Goal: Information Seeking & Learning: Check status

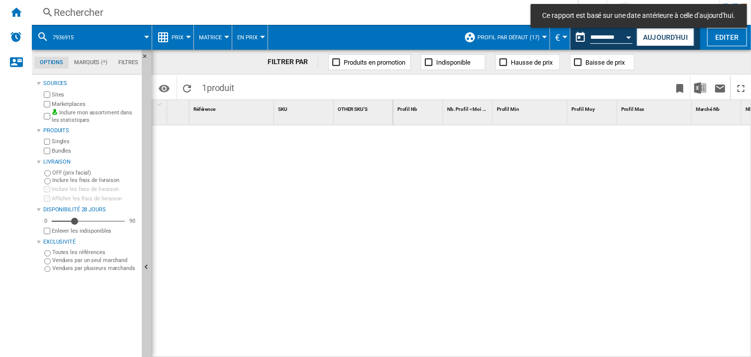
click at [628, 36] on div "Open calendar" at bounding box center [629, 37] width 5 height 2
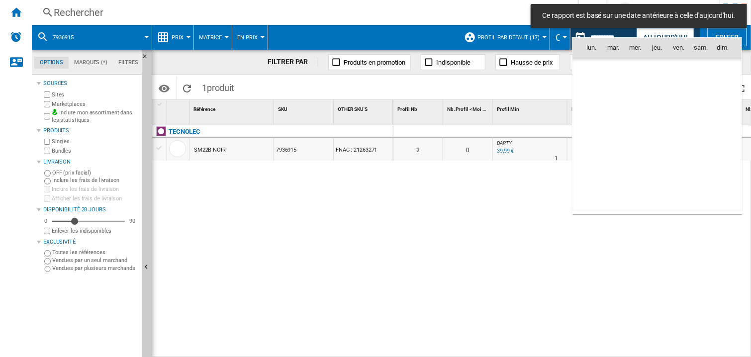
scroll to position [4745, 0]
click at [591, 89] on span "1" at bounding box center [592, 92] width 20 height 20
type input "**********"
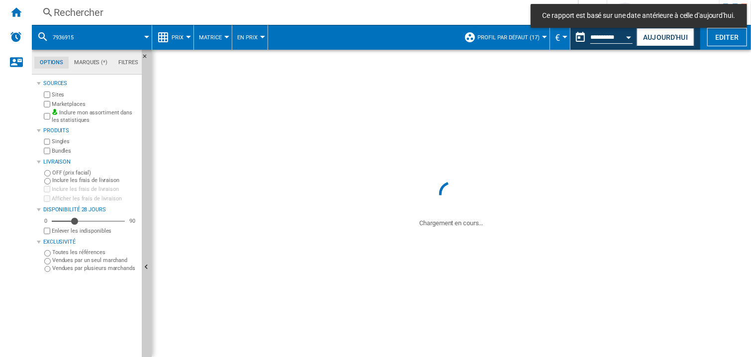
click at [86, 12] on div "Rechercher" at bounding box center [303, 12] width 498 height 14
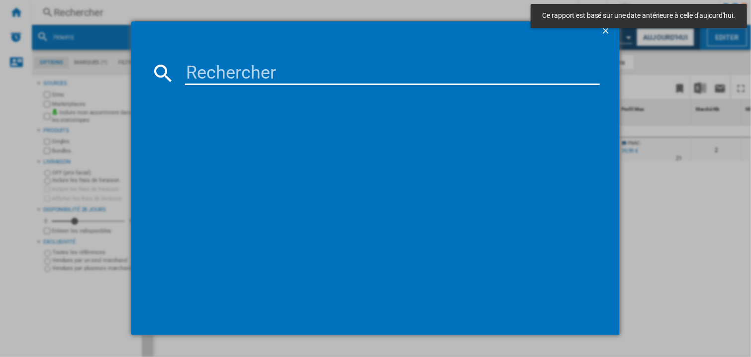
click at [199, 71] on input at bounding box center [392, 73] width 415 height 24
paste input "7679165"
type input "7679165"
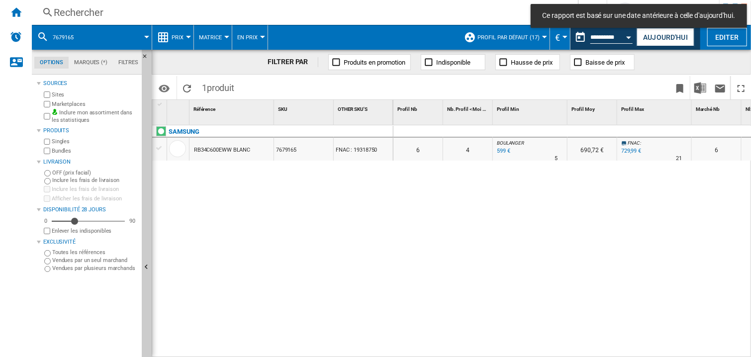
click at [634, 126] on div at bounding box center [654, 132] width 75 height 12
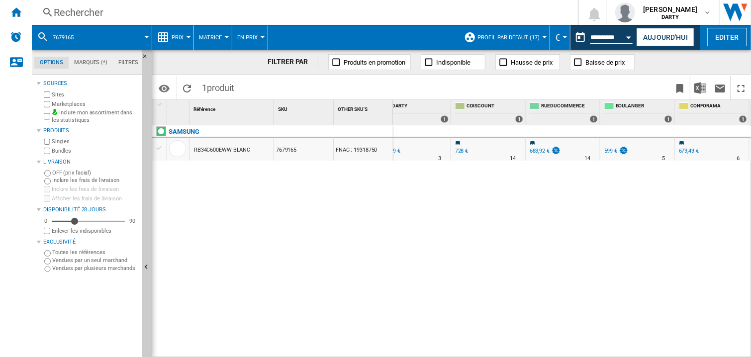
drag, startPoint x: 552, startPoint y: 238, endPoint x: 548, endPoint y: 222, distance: 15.9
click at [552, 237] on div "0 0 0 0 6 4 [PERSON_NAME] : -17.9 % 599 € % N/A 5 [PERSON_NAME] : 690,72 € FNAC…" at bounding box center [572, 241] width 358 height 233
click at [629, 38] on button "Open calendar" at bounding box center [629, 36] width 18 height 18
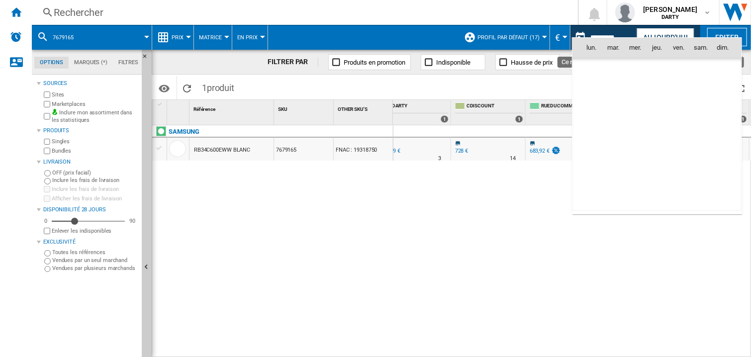
scroll to position [4745, 0]
click at [640, 87] on span "3" at bounding box center [635, 92] width 20 height 20
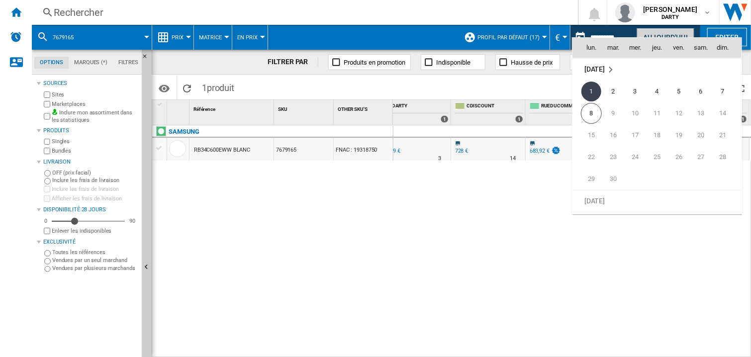
type input "**********"
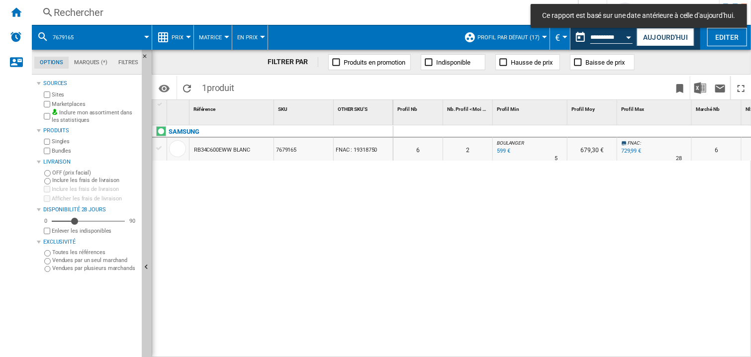
click at [92, 14] on div "Rechercher" at bounding box center [303, 12] width 498 height 14
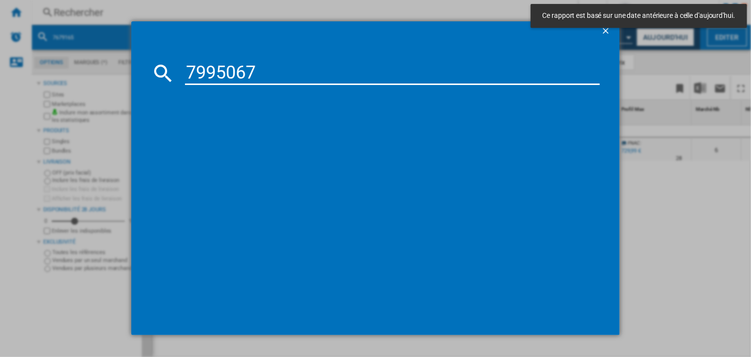
type input "7995067"
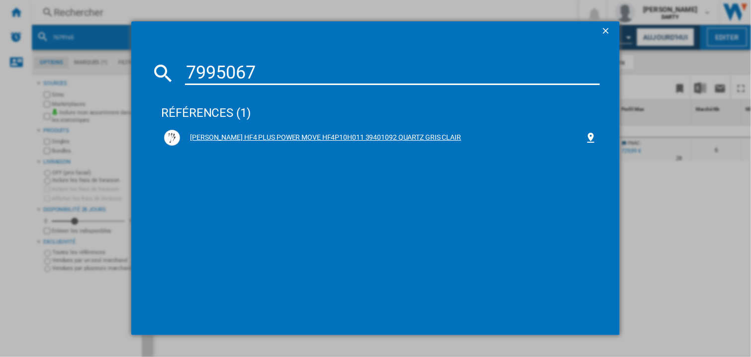
click at [241, 131] on div "[PERSON_NAME] HF4 PLUS POWER MOVE HF4P10H011 39401092 QUARTZ GRIS CLAIR" at bounding box center [380, 138] width 433 height 16
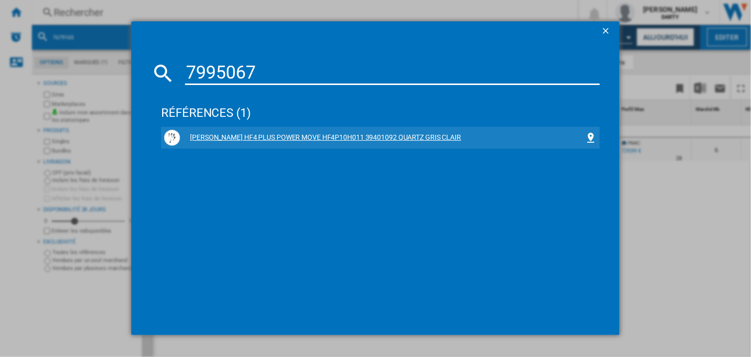
click at [415, 138] on div "[PERSON_NAME] HF4 PLUS POWER MOVE HF4P10H011 39401092 QUARTZ GRIS CLAIR" at bounding box center [382, 138] width 405 height 10
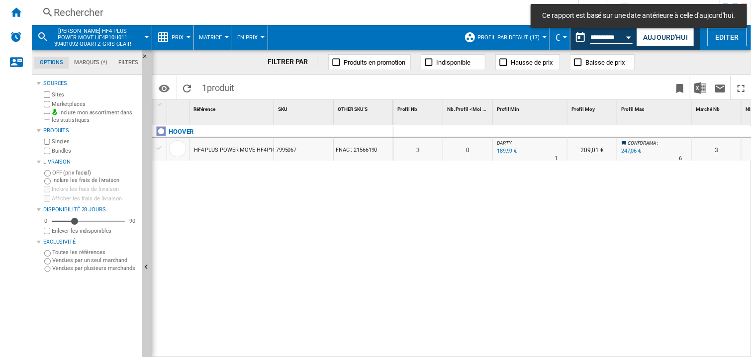
click at [559, 132] on div at bounding box center [530, 132] width 75 height 12
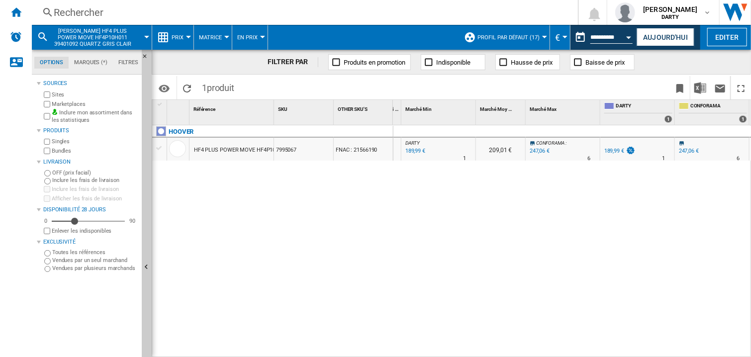
click at [473, 249] on div "0 0 0 0 3 0 [PERSON_NAME] : 0.0 % 189,99 € % N/A 1 [PERSON_NAME] : 209,01 € CON…" at bounding box center [572, 241] width 358 height 233
click at [528, 240] on div "0 0 0 0 3 0 [PERSON_NAME] : 0.0 % 189,99 € % N/A 1 [PERSON_NAME] : 209,01 € CON…" at bounding box center [572, 241] width 358 height 233
click at [95, 7] on div "Rechercher" at bounding box center [303, 12] width 498 height 14
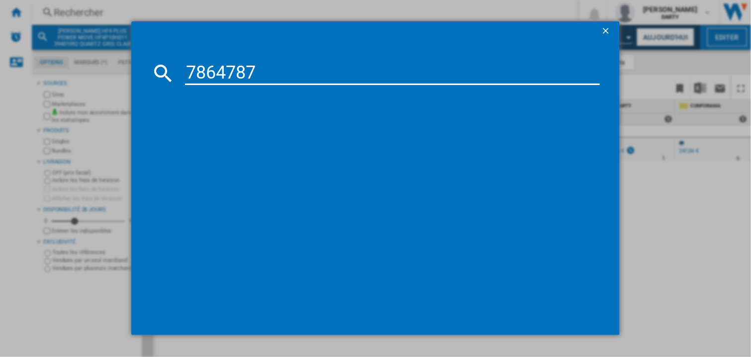
type input "7864787"
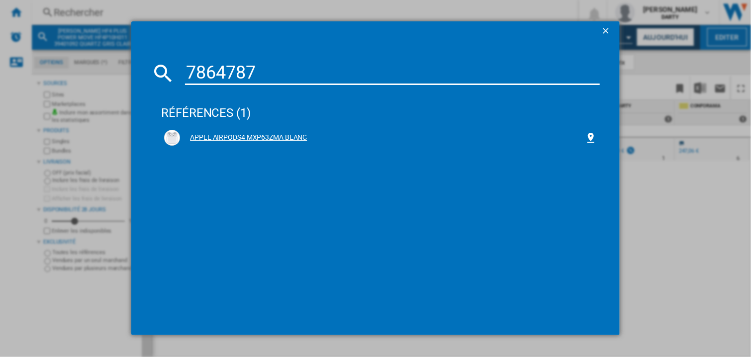
click at [294, 139] on div "APPLE AIRPODS4 MXP63ZMA BLANC" at bounding box center [382, 138] width 405 height 10
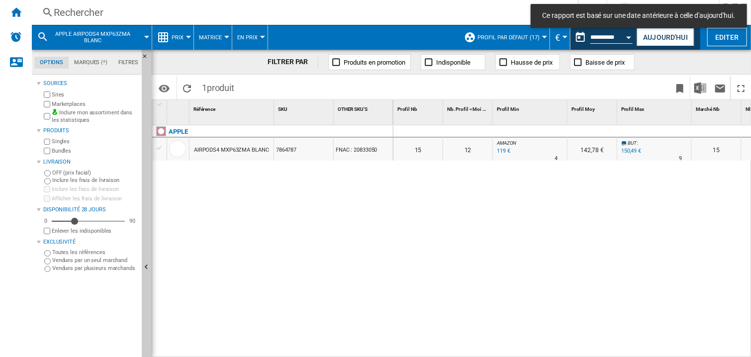
click at [601, 124] on div "Profil [PERSON_NAME] 1" at bounding box center [593, 112] width 50 height 25
click at [636, 132] on div at bounding box center [654, 132] width 75 height 12
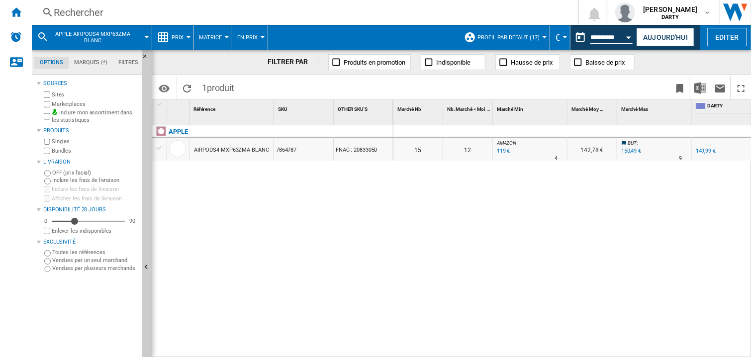
click at [455, 225] on div "0 0 0 0 15 12 AMAZON : -20.7 % 119 € % N/A 4 AMAZON : 142,78 € BUT : +0.3 % 150…" at bounding box center [572, 241] width 358 height 233
click at [505, 203] on div "0 0 0 0 15 12 AMAZON : -20.7 % 119 € % N/A 4 AMAZON : 142,78 € BUT : +0.3 % 150…" at bounding box center [572, 241] width 358 height 233
click at [604, 127] on div at bounding box center [593, 132] width 50 height 12
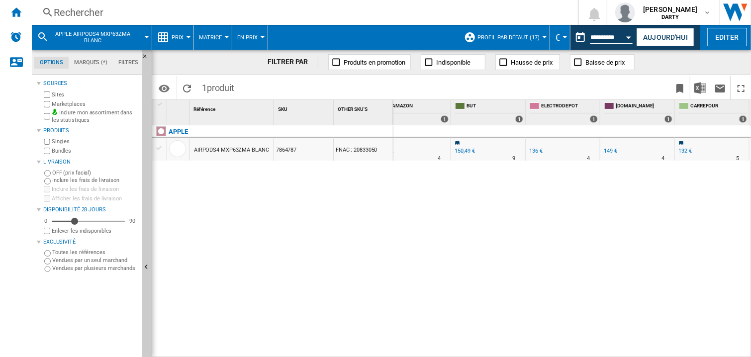
scroll to position [0, 1285]
click at [413, 226] on div "0 0 0 0 15 12 AMAZON : -20.7 % 119 € % N/A 4 AMAZON : 142,78 € BUT : +0.3 % 150…" at bounding box center [572, 241] width 358 height 233
